Goal: Information Seeking & Learning: Learn about a topic

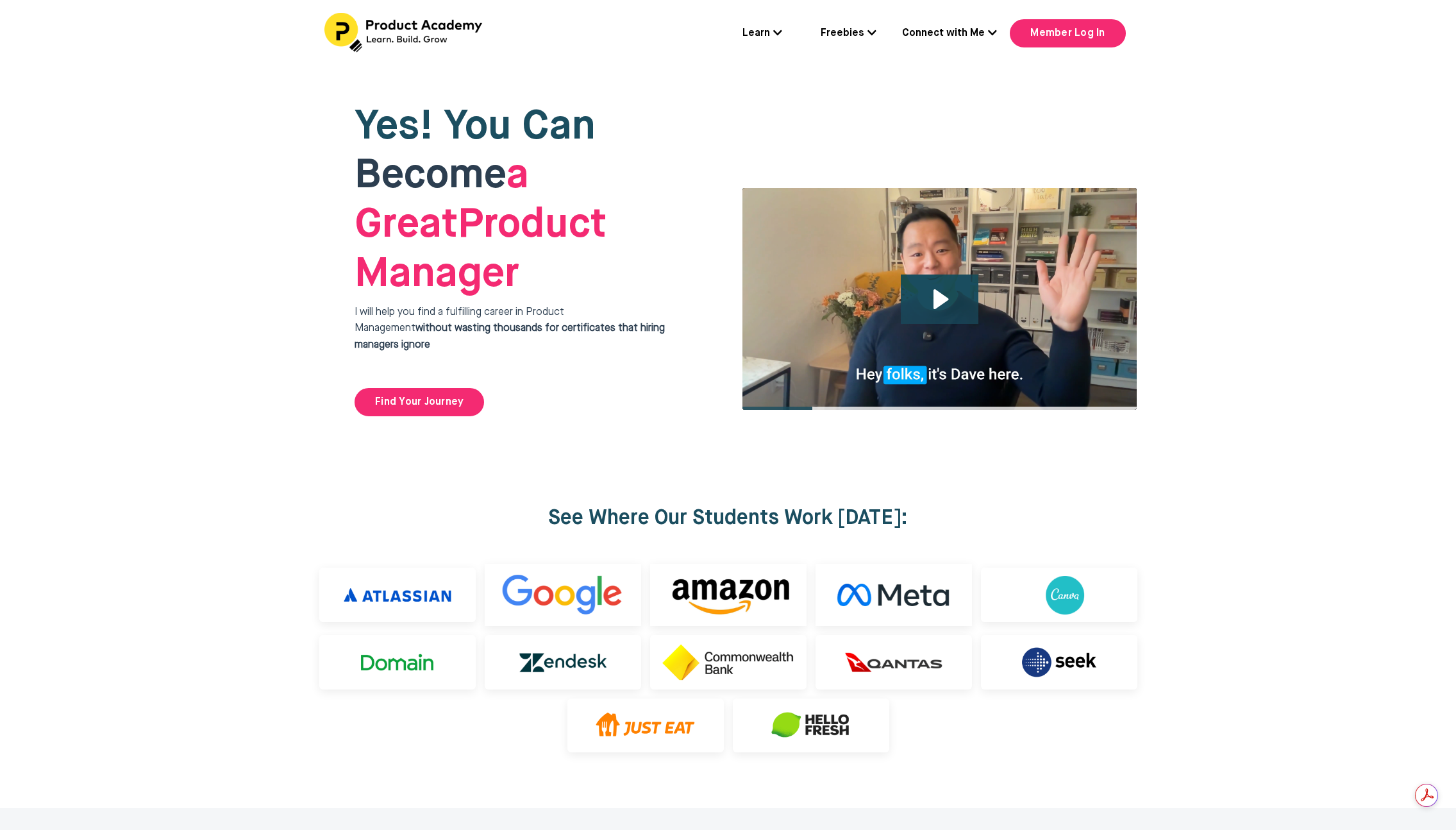
click at [762, 31] on link "Learn" at bounding box center [762, 33] width 40 height 16
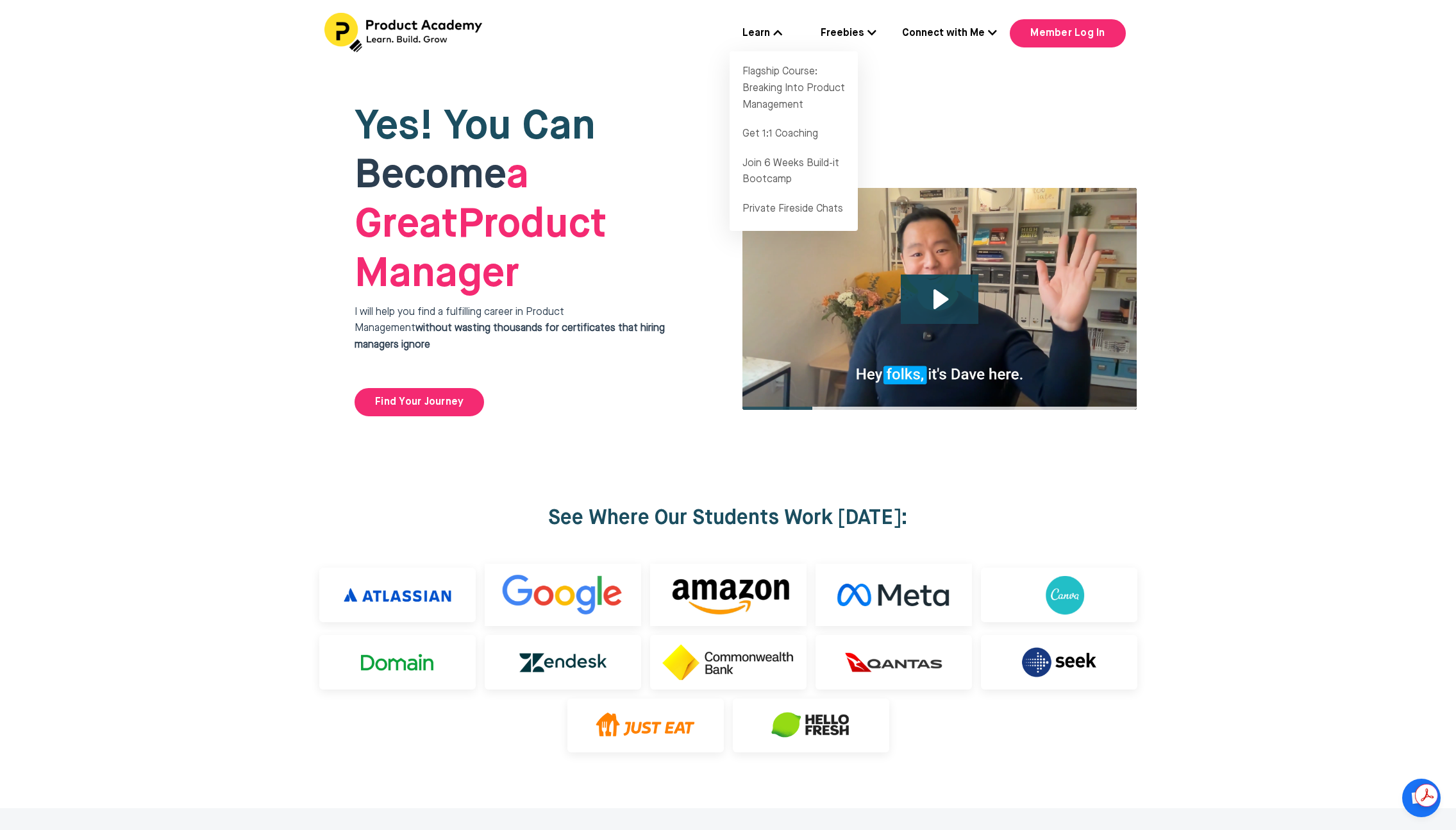
click at [970, 36] on link "Connect with Me" at bounding box center [949, 33] width 95 height 16
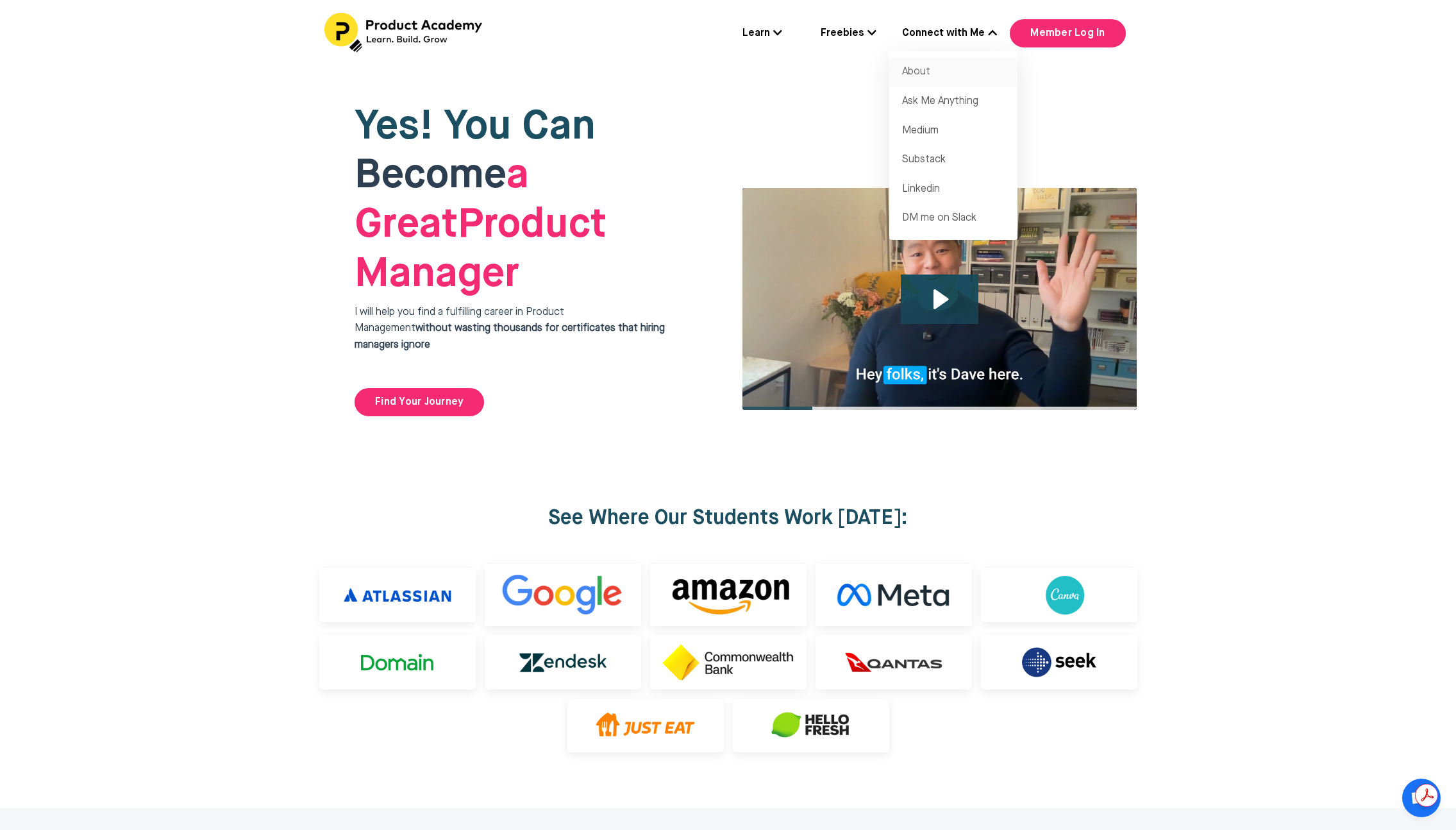
click at [965, 78] on link "About" at bounding box center [953, 73] width 128 height 29
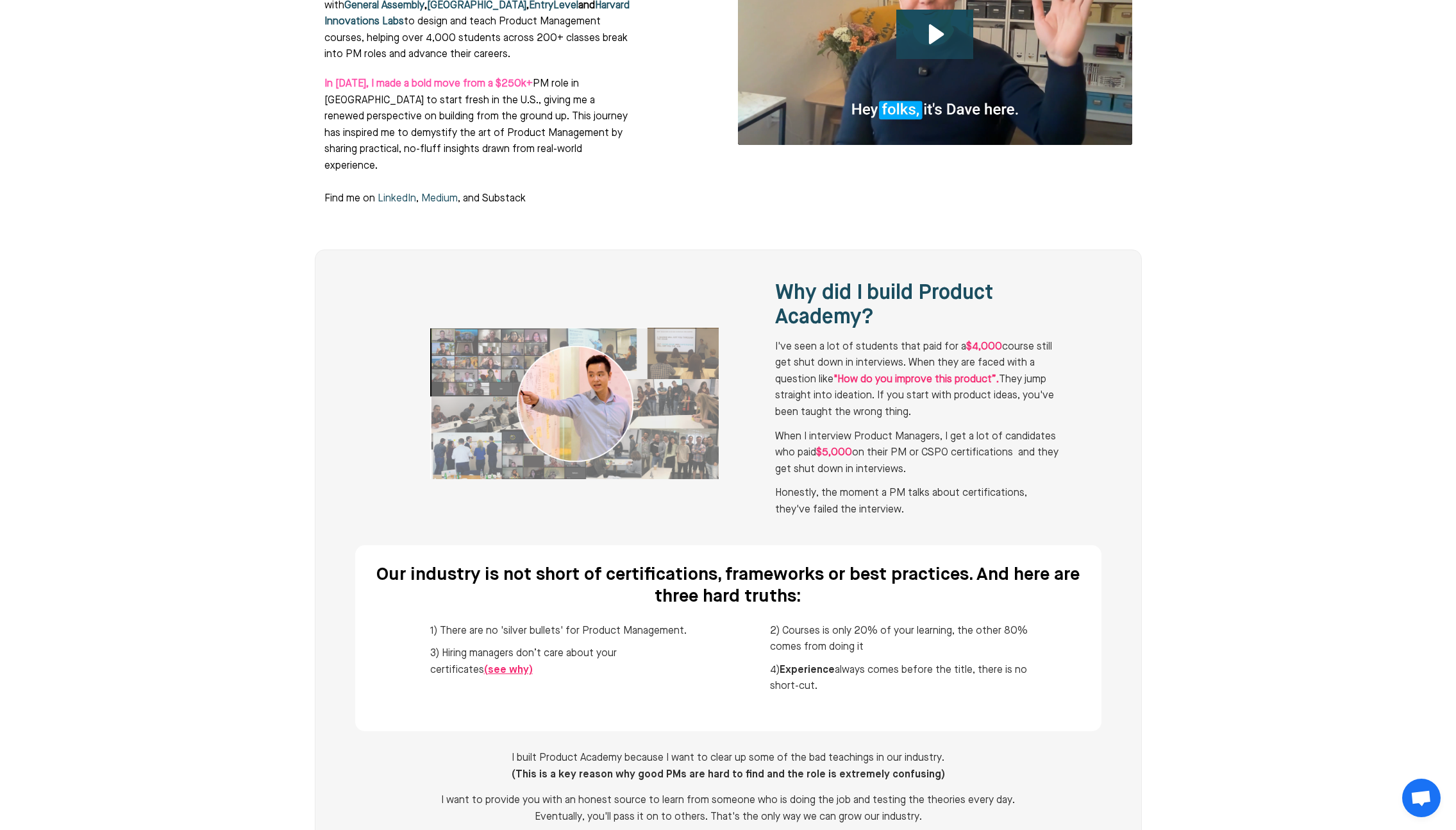
scroll to position [553, 0]
